Goal: Task Accomplishment & Management: Complete application form

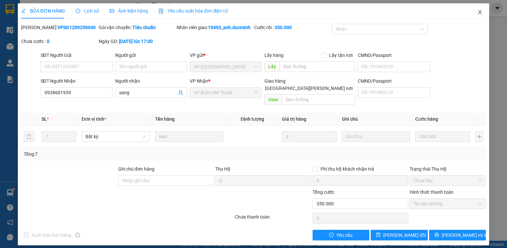
click at [479, 11] on icon "close" at bounding box center [479, 12] width 5 height 5
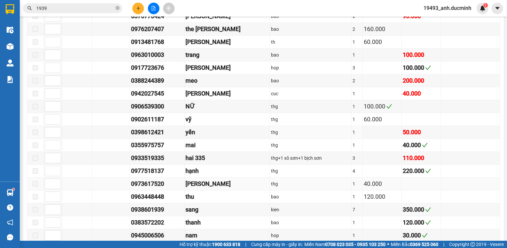
scroll to position [555, 0]
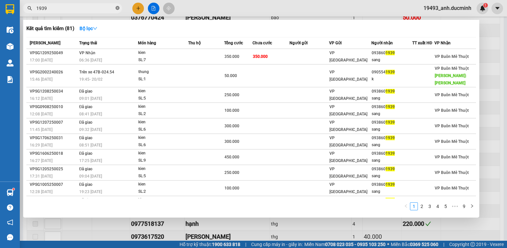
click at [118, 8] on icon "close-circle" at bounding box center [118, 8] width 4 height 4
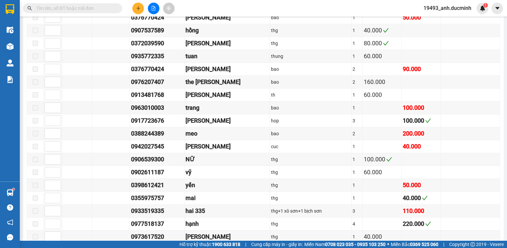
drag, startPoint x: 103, startPoint y: 8, endPoint x: 105, endPoint y: 4, distance: 5.0
click at [104, 6] on input "text" at bounding box center [75, 8] width 78 height 7
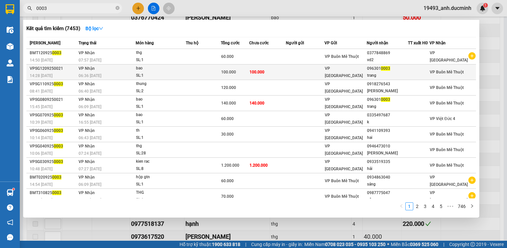
type input "0003"
click at [229, 72] on span "100.000" at bounding box center [228, 72] width 15 height 5
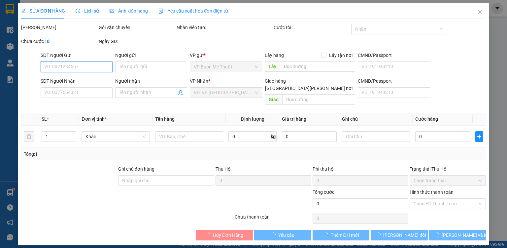
type input "0963010003"
type input "trang"
type input "100.000"
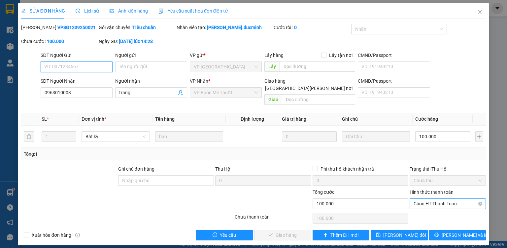
click at [450, 198] on span "Chọn HT Thanh Toán" at bounding box center [448, 203] width 68 height 10
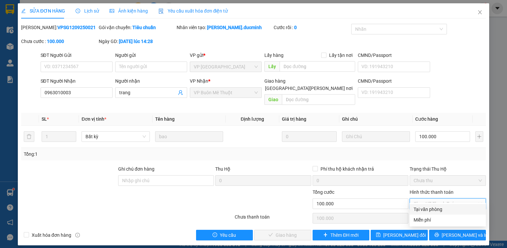
drag, startPoint x: 443, startPoint y: 206, endPoint x: 439, endPoint y: 209, distance: 4.5
click at [443, 207] on div "Tại văn phòng" at bounding box center [448, 208] width 68 height 7
type input "0"
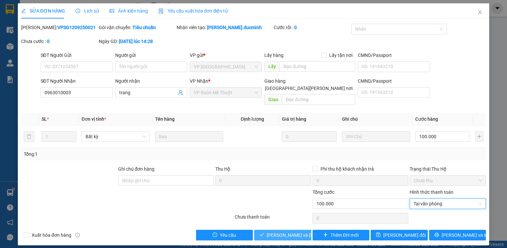
click at [297, 231] on span "[PERSON_NAME] và [PERSON_NAME] hàng" at bounding box center [311, 234] width 89 height 7
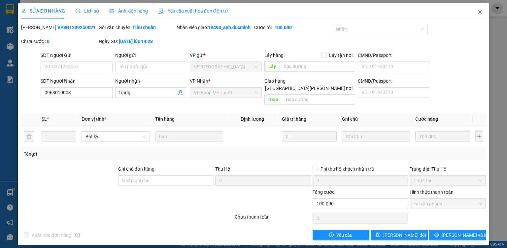
click at [480, 10] on icon "close" at bounding box center [479, 12] width 5 height 5
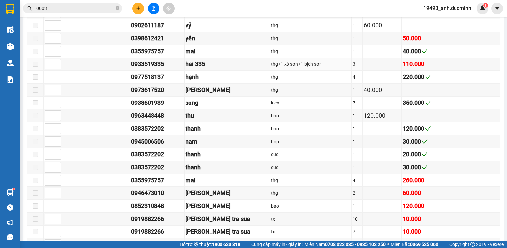
scroll to position [687, 0]
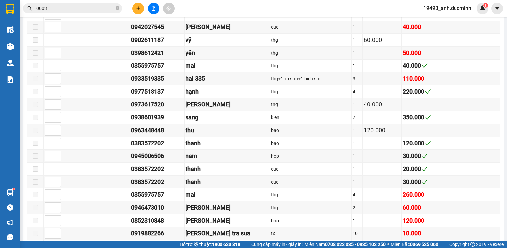
click at [117, 7] on icon "close-circle" at bounding box center [118, 8] width 4 height 4
click at [111, 8] on input "text" at bounding box center [75, 8] width 78 height 7
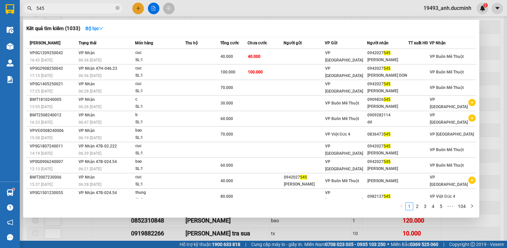
type input "545"
click at [139, 9] on div at bounding box center [253, 124] width 507 height 248
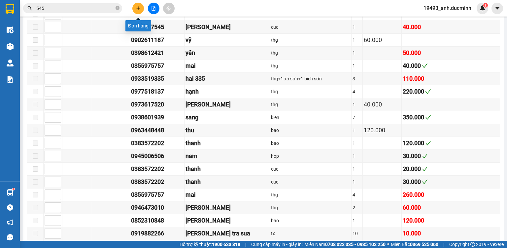
click at [139, 9] on icon "plus" at bounding box center [138, 8] width 5 height 5
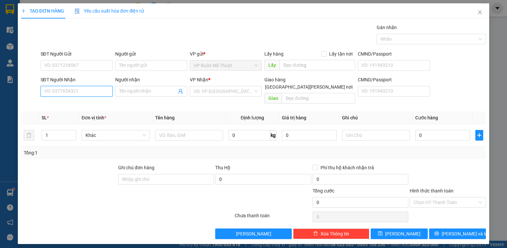
click at [102, 92] on input "SĐT Người Nhận" at bounding box center [77, 91] width 72 height 11
type input "0901391279"
click at [82, 102] on div "0901391279 - vd2" at bounding box center [77, 103] width 64 height 7
type input "vd2"
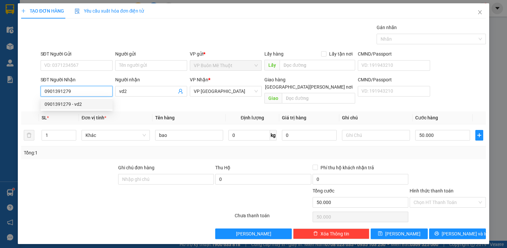
type input "50.000"
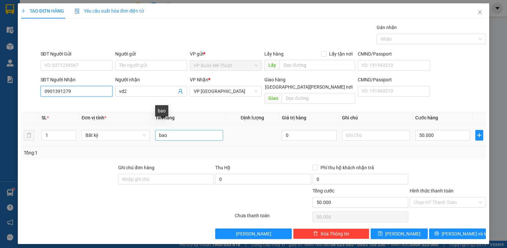
type input "0901391279"
click at [172, 130] on input "bao" at bounding box center [189, 135] width 68 height 11
type input "b"
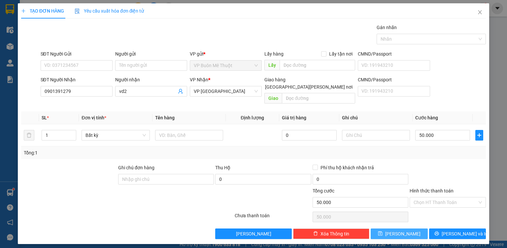
click at [413, 228] on button "[PERSON_NAME]" at bounding box center [399, 233] width 57 height 11
type input "0"
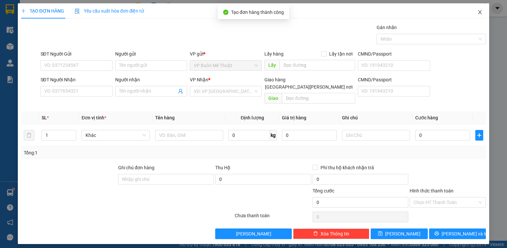
click at [485, 14] on span "Close" at bounding box center [480, 12] width 18 height 18
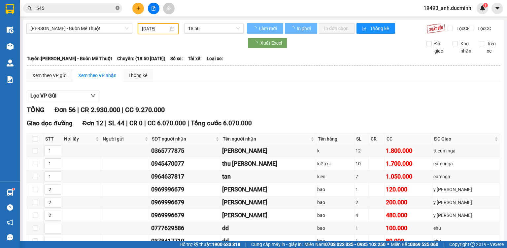
click at [116, 5] on span at bounding box center [118, 8] width 4 height 6
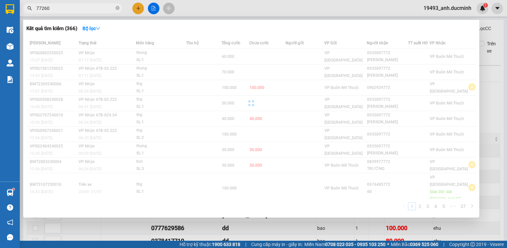
type input "772606"
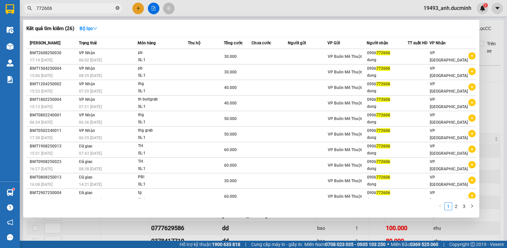
click at [119, 8] on icon "close-circle" at bounding box center [118, 8] width 4 height 4
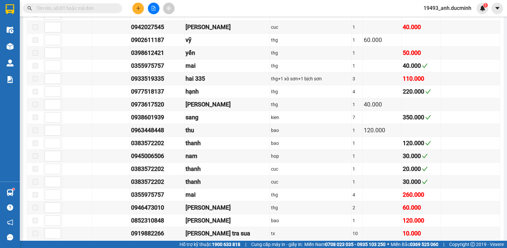
scroll to position [752, 0]
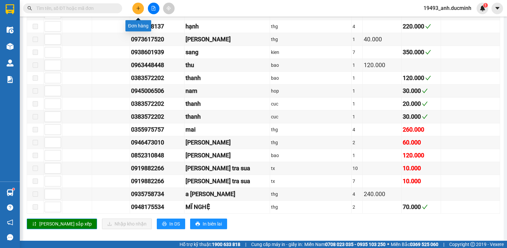
click at [137, 11] on button at bounding box center [138, 9] width 12 height 12
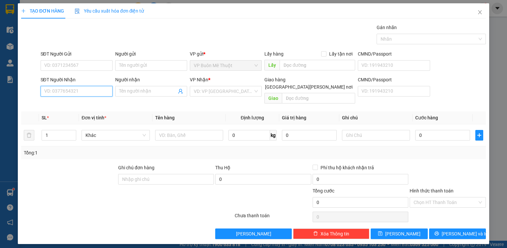
click at [78, 89] on input "SĐT Người Nhận" at bounding box center [77, 91] width 72 height 11
click at [84, 102] on div "0906772606 - [PERSON_NAME]" at bounding box center [77, 103] width 65 height 7
type input "0906772606"
type input "dung"
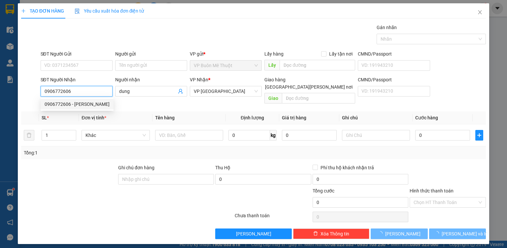
type input "30.000"
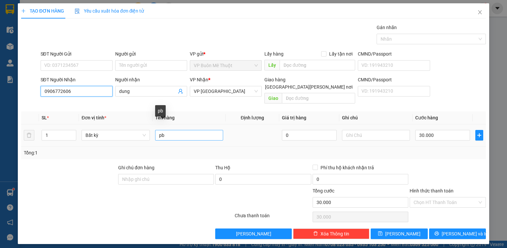
type input "0906772606"
click at [196, 130] on input "pb" at bounding box center [189, 135] width 68 height 11
type input "p"
type input "th"
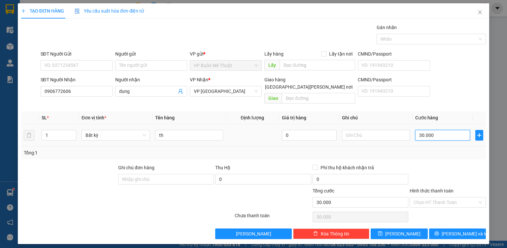
click at [446, 130] on input "30.000" at bounding box center [442, 135] width 55 height 11
type input "0"
type input "6"
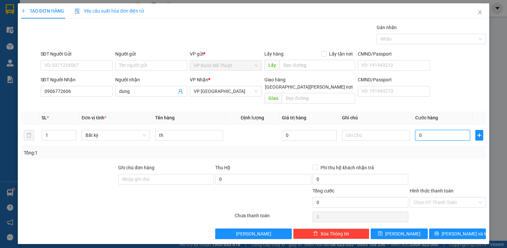
type input "6"
type input "06"
type input "60"
type input "060"
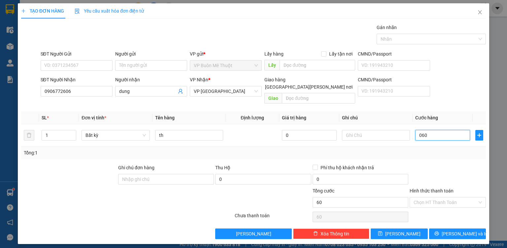
type input "6"
type input "06"
type input "0"
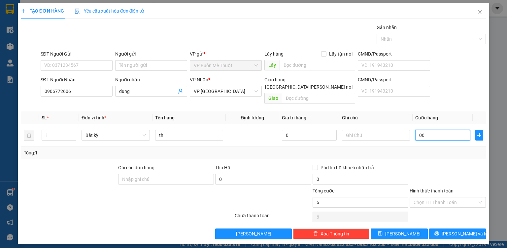
type input "0"
type input "5"
type input "05"
type input "50"
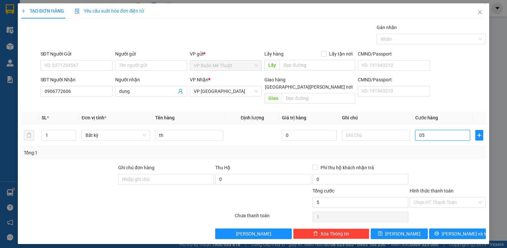
type input "50"
type input "050"
type input "50.000"
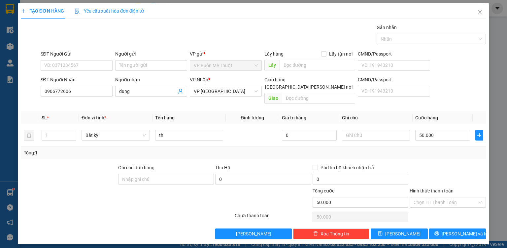
click at [468, 149] on div "Tổng: 1" at bounding box center [254, 152] width 460 height 7
click at [454, 197] on input "Hình thức thanh toán" at bounding box center [446, 202] width 64 height 10
click at [453, 208] on div "Tại văn phòng" at bounding box center [448, 207] width 68 height 7
type input "0"
click at [402, 230] on span "[PERSON_NAME]" at bounding box center [402, 233] width 35 height 7
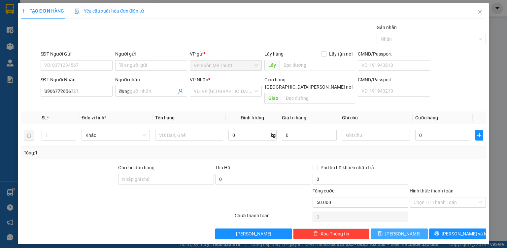
type input "0"
click at [484, 17] on span "Close" at bounding box center [480, 12] width 18 height 18
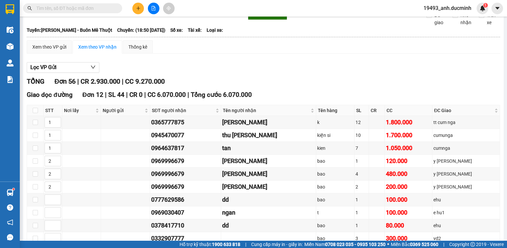
scroll to position [53, 0]
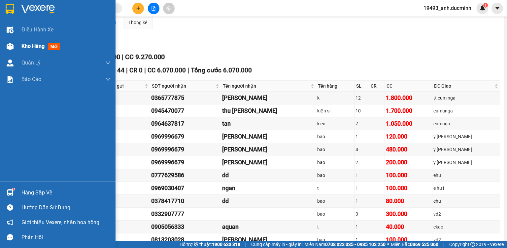
click at [23, 50] on div "Kho hàng mới" at bounding box center [41, 46] width 41 height 8
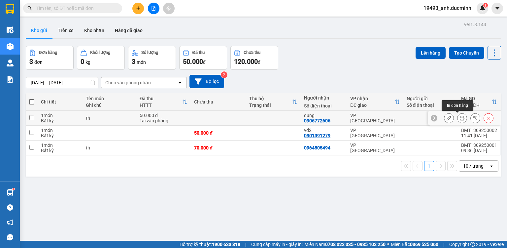
click at [461, 117] on button at bounding box center [462, 118] width 9 height 12
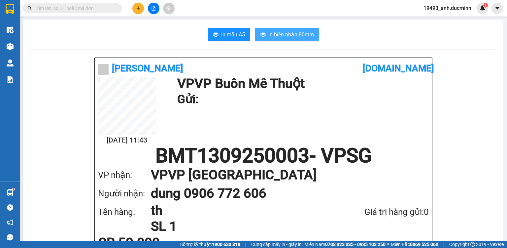
click at [291, 32] on span "In biên nhận 80mm" at bounding box center [291, 34] width 46 height 8
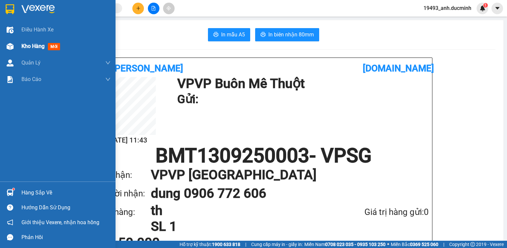
drag, startPoint x: 24, startPoint y: 42, endPoint x: 97, endPoint y: 38, distance: 73.1
click at [25, 42] on div "Kho hàng mới" at bounding box center [41, 46] width 41 height 8
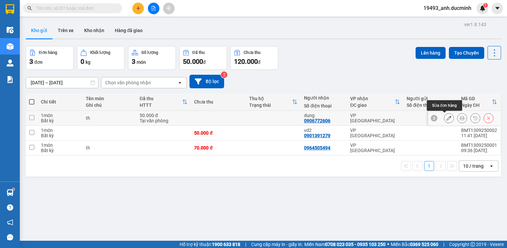
click at [447, 116] on button at bounding box center [448, 118] width 9 height 12
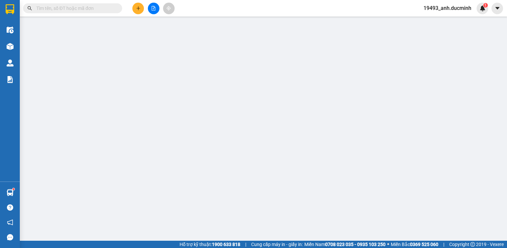
type input "0906772606"
type input "dung"
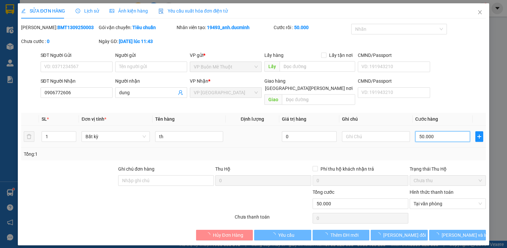
click at [445, 131] on input "50.000" at bounding box center [442, 136] width 55 height 11
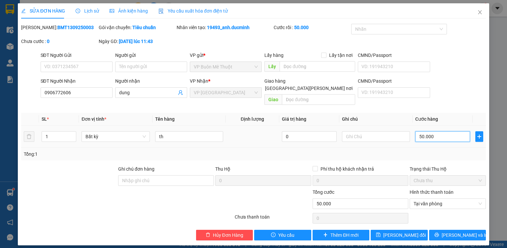
type input "0"
type input "6"
type input "06"
type input "60"
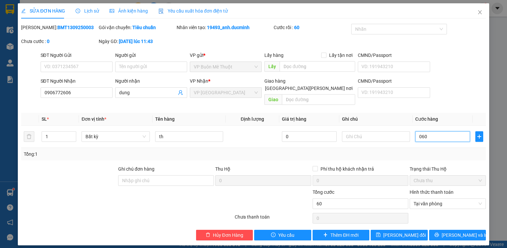
type input "060"
type input "60.000"
click at [435, 150] on div "Tổng: 1" at bounding box center [254, 153] width 460 height 7
click at [405, 231] on span "[PERSON_NAME] đổi" at bounding box center [404, 234] width 43 height 7
